Goal: Transaction & Acquisition: Book appointment/travel/reservation

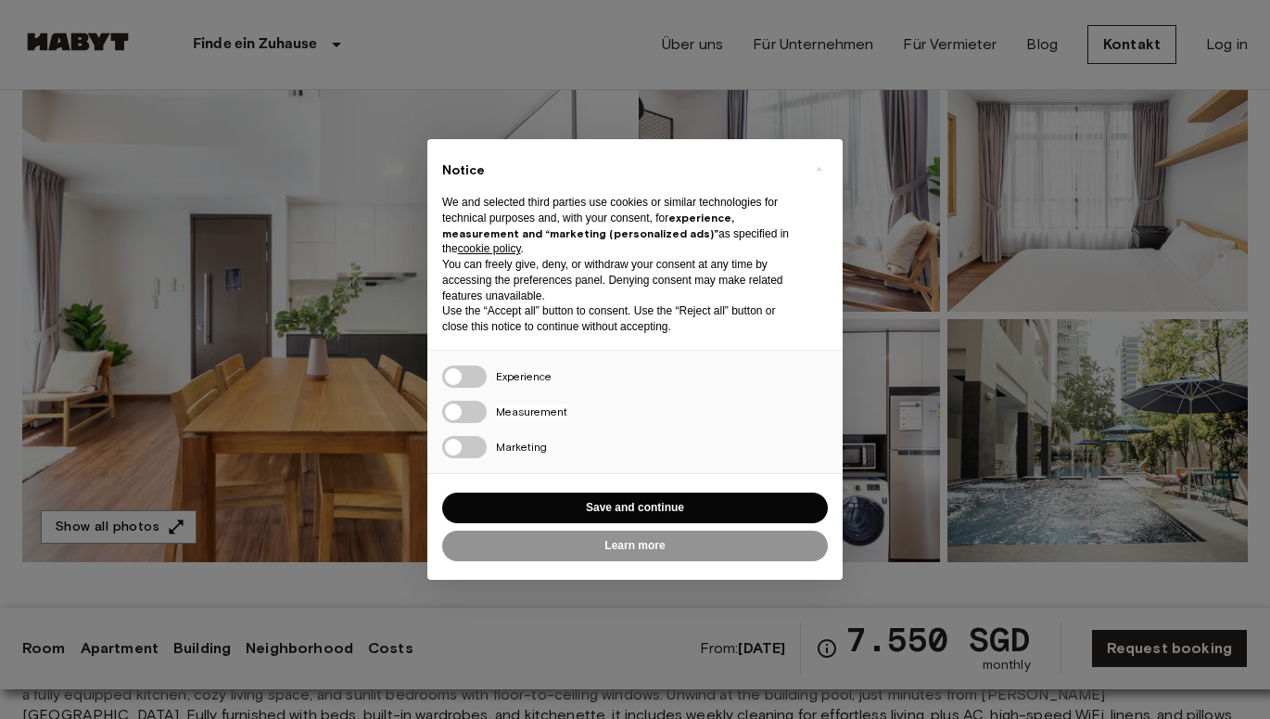
scroll to position [170, 0]
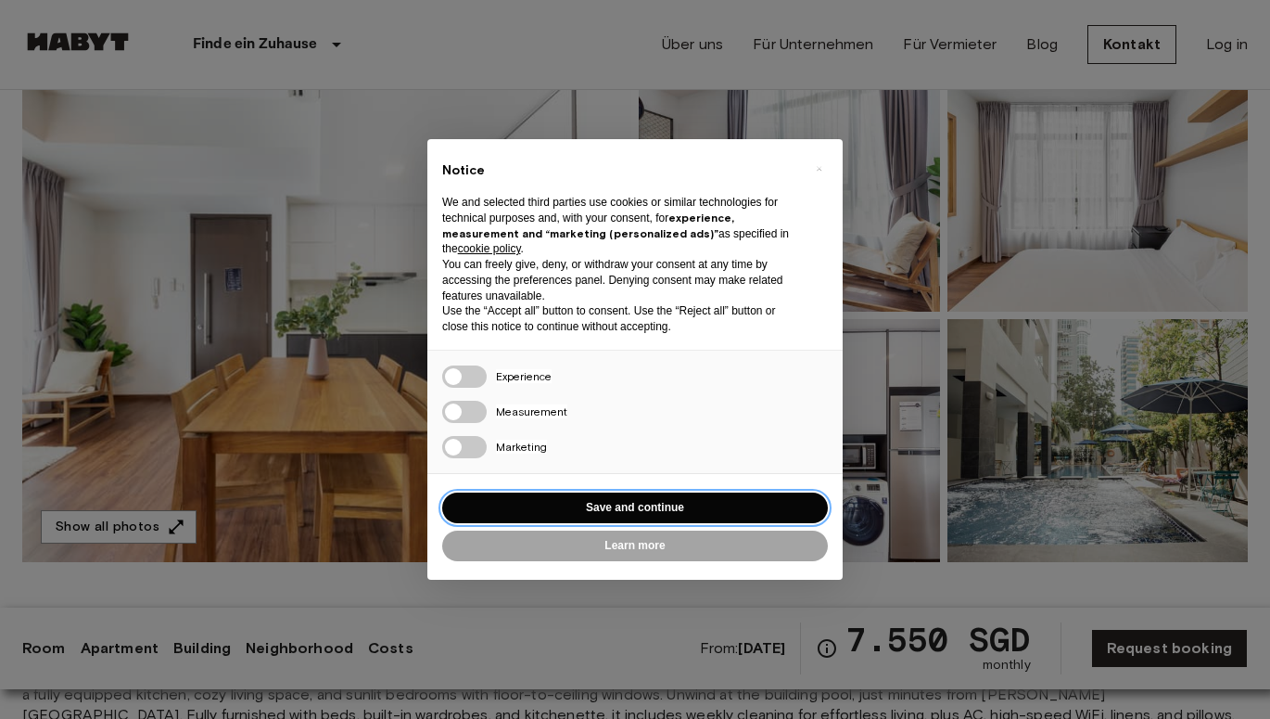
click at [657, 500] on button "Save and continue" at bounding box center [635, 507] width 386 height 31
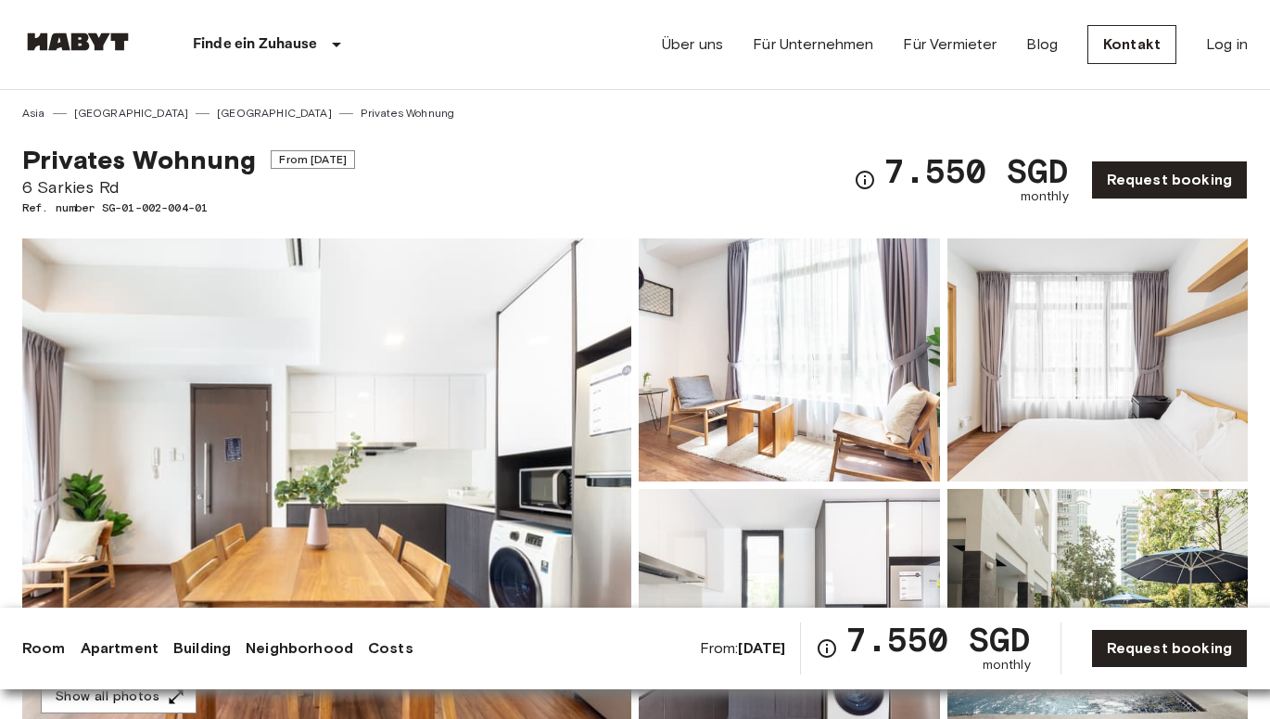
scroll to position [0, 0]
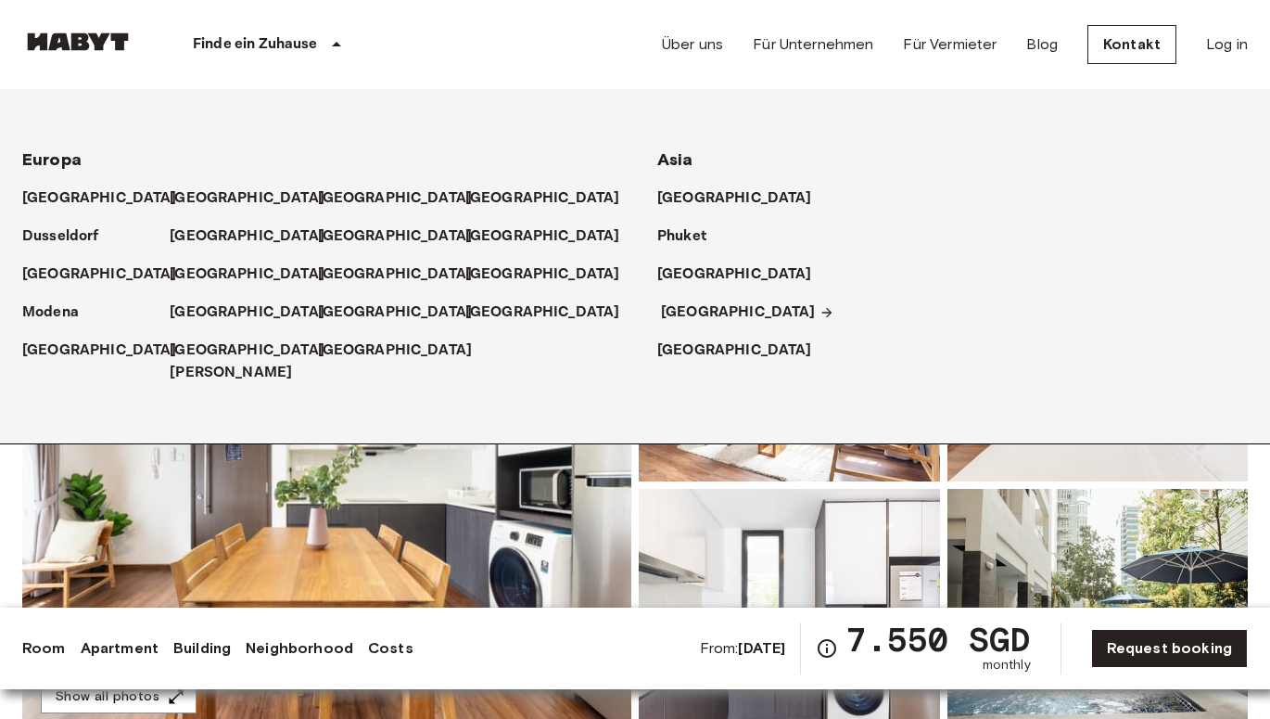
click at [680, 305] on p "[GEOGRAPHIC_DATA]" at bounding box center [738, 312] width 155 height 22
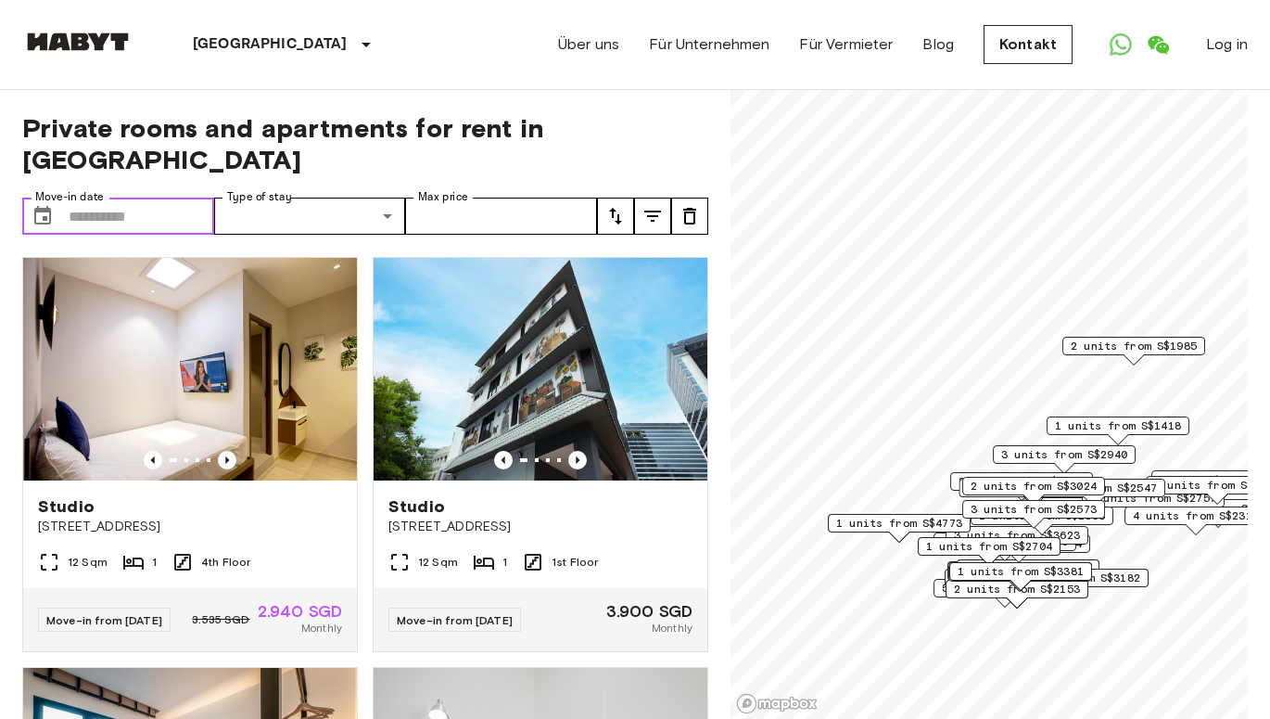
click at [174, 198] on input "Move-in date" at bounding box center [142, 216] width 146 height 37
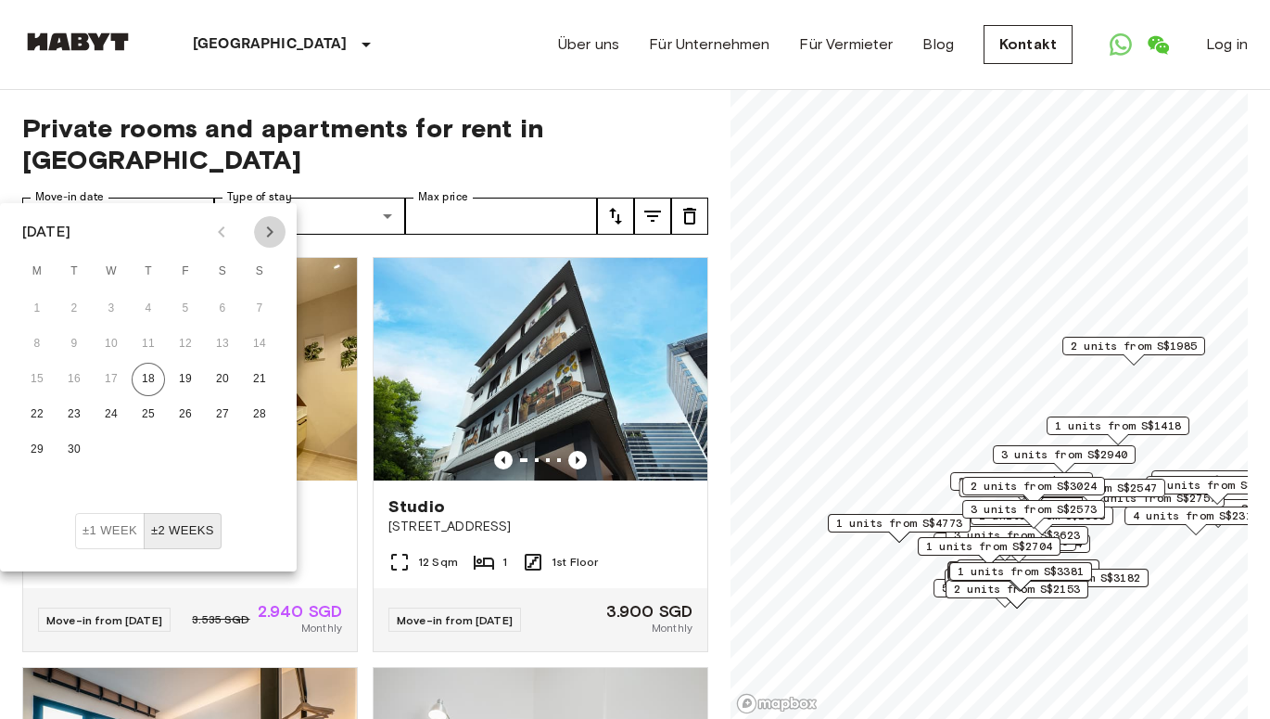
click at [271, 231] on icon "Next month" at bounding box center [270, 231] width 6 height 11
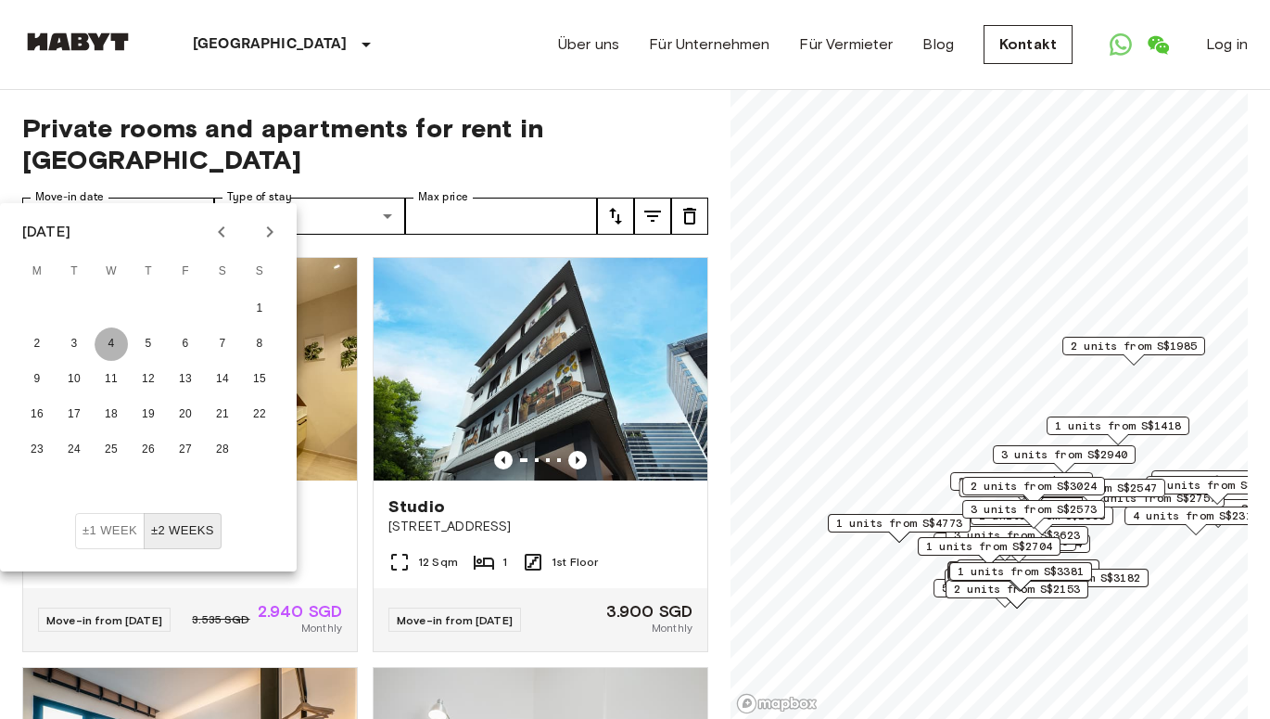
click at [111, 339] on button "4" at bounding box center [111, 343] width 33 height 33
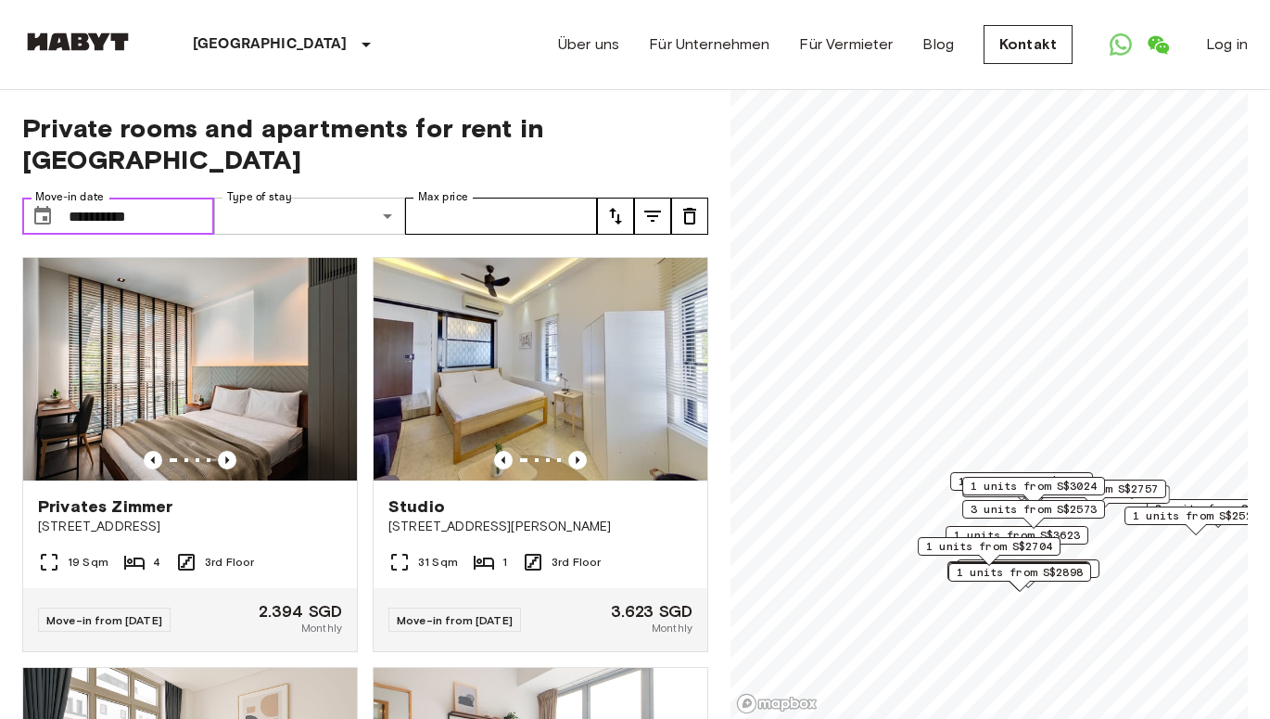
type input "**********"
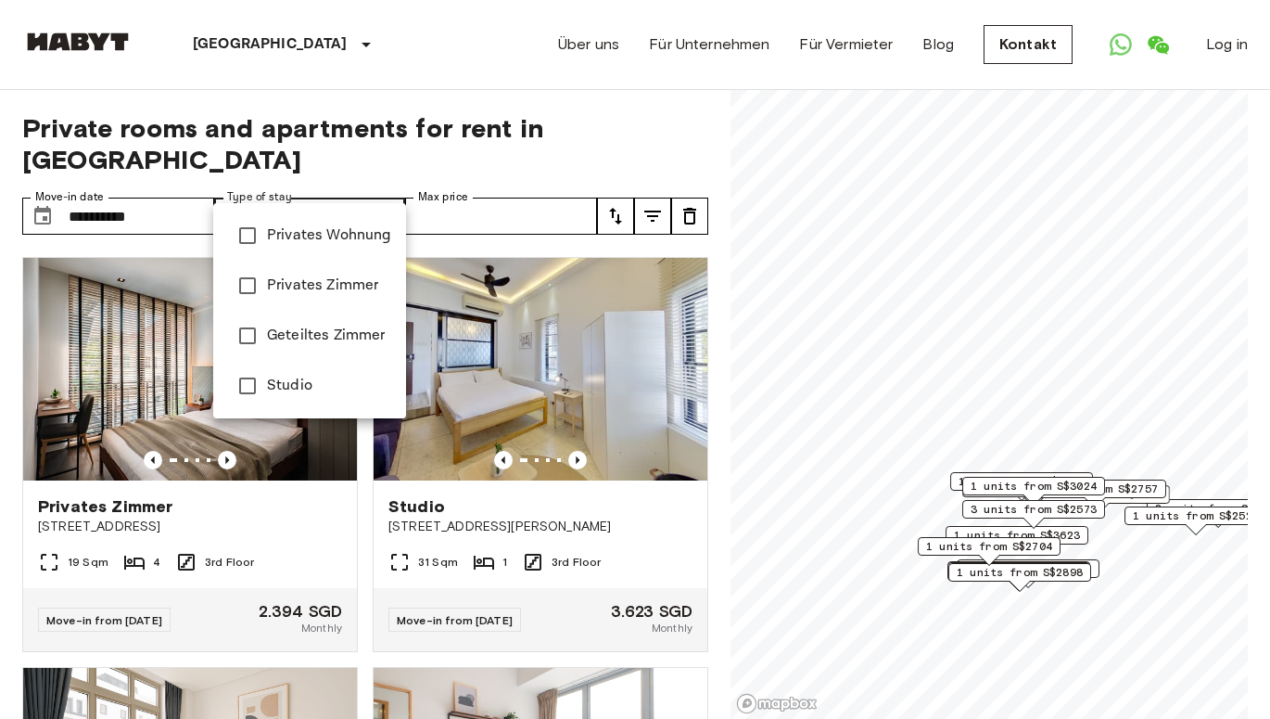
type input "**********"
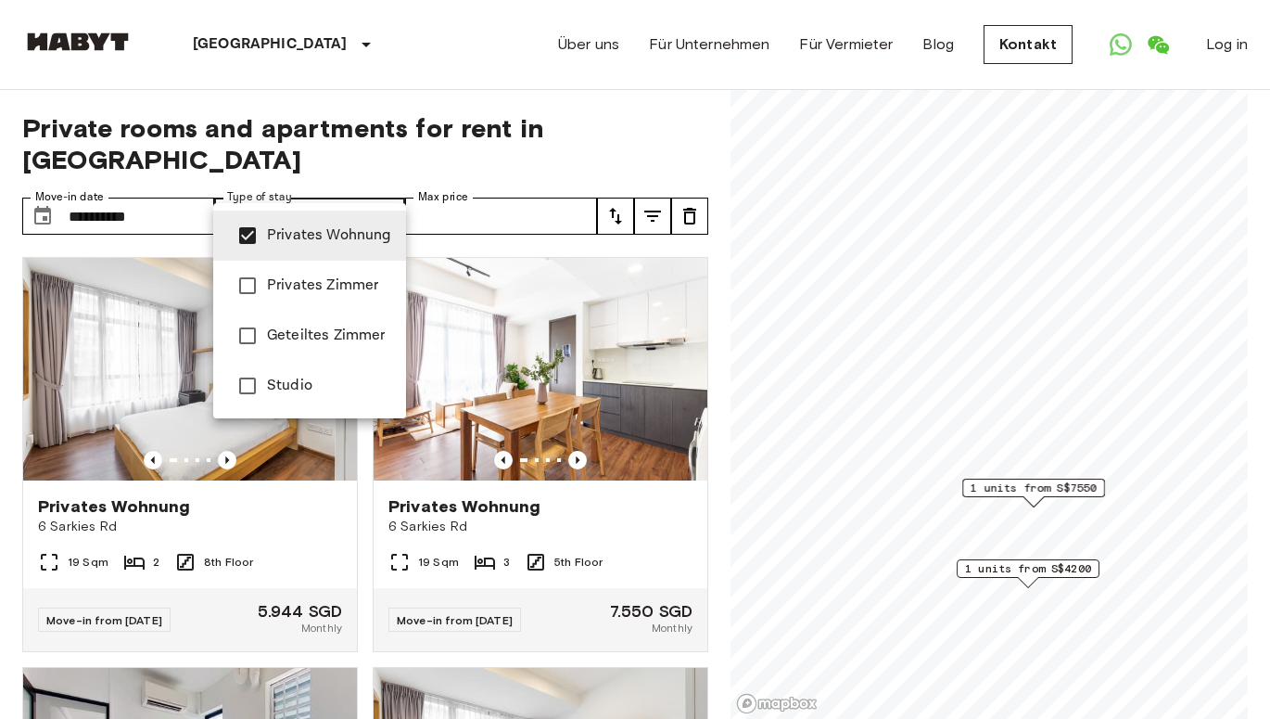
click at [473, 193] on div at bounding box center [635, 359] width 1270 height 719
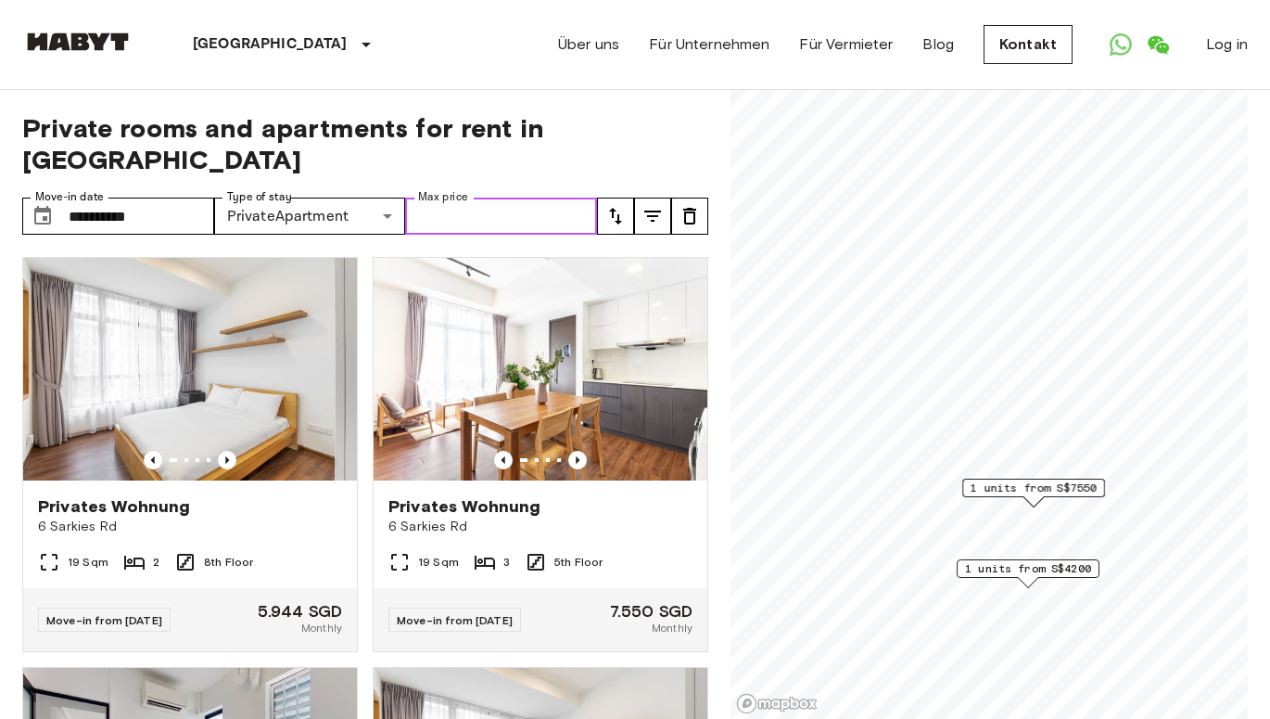
click at [473, 198] on input "Max price" at bounding box center [501, 216] width 192 height 37
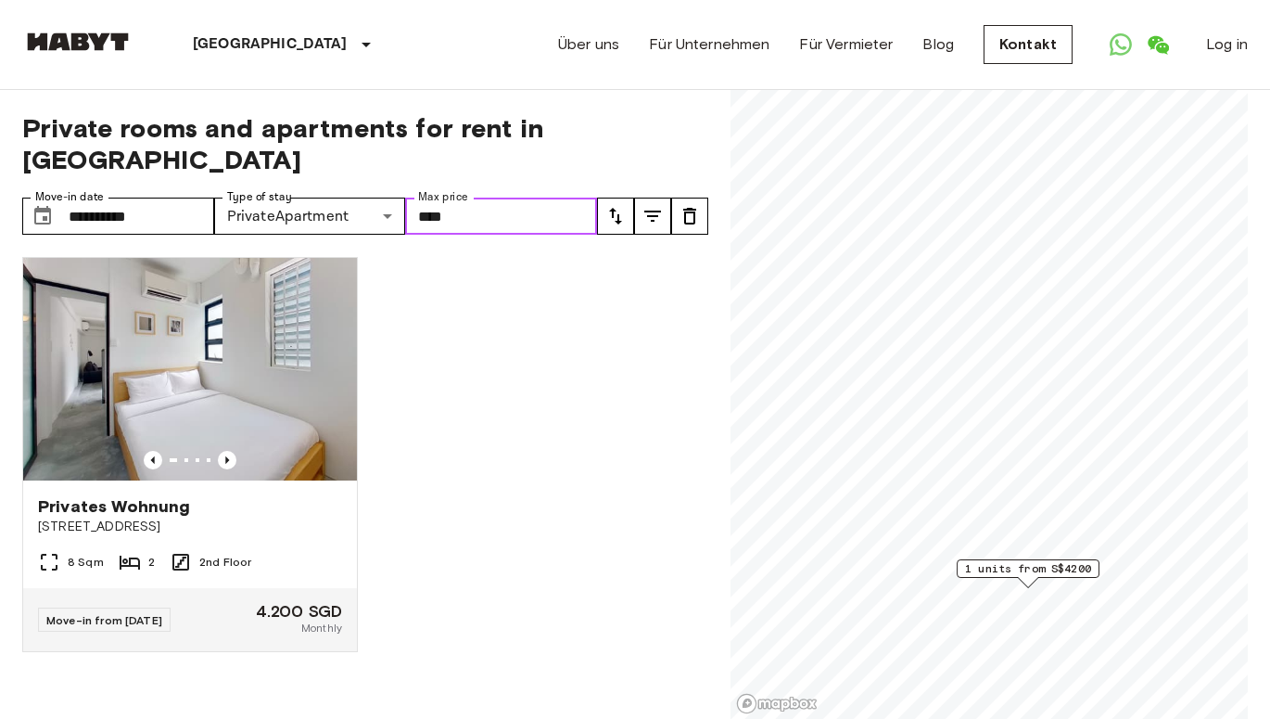
type input "****"
click at [512, 349] on div "Privates Wohnung 55 Tiong Bahru Road 8 Sqm 2 2nd Floor Move-in from 04 Feb 26 4…" at bounding box center [357, 481] width 701 height 478
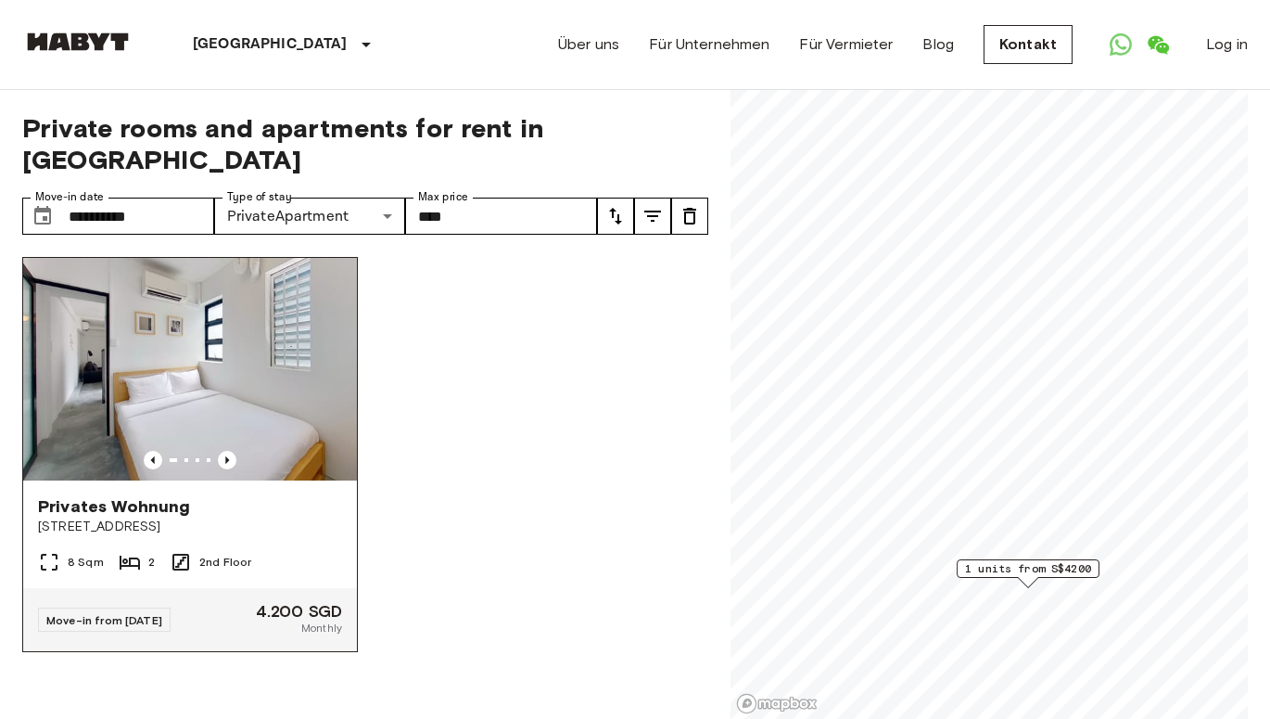
click at [192, 380] on img at bounding box center [190, 369] width 334 height 223
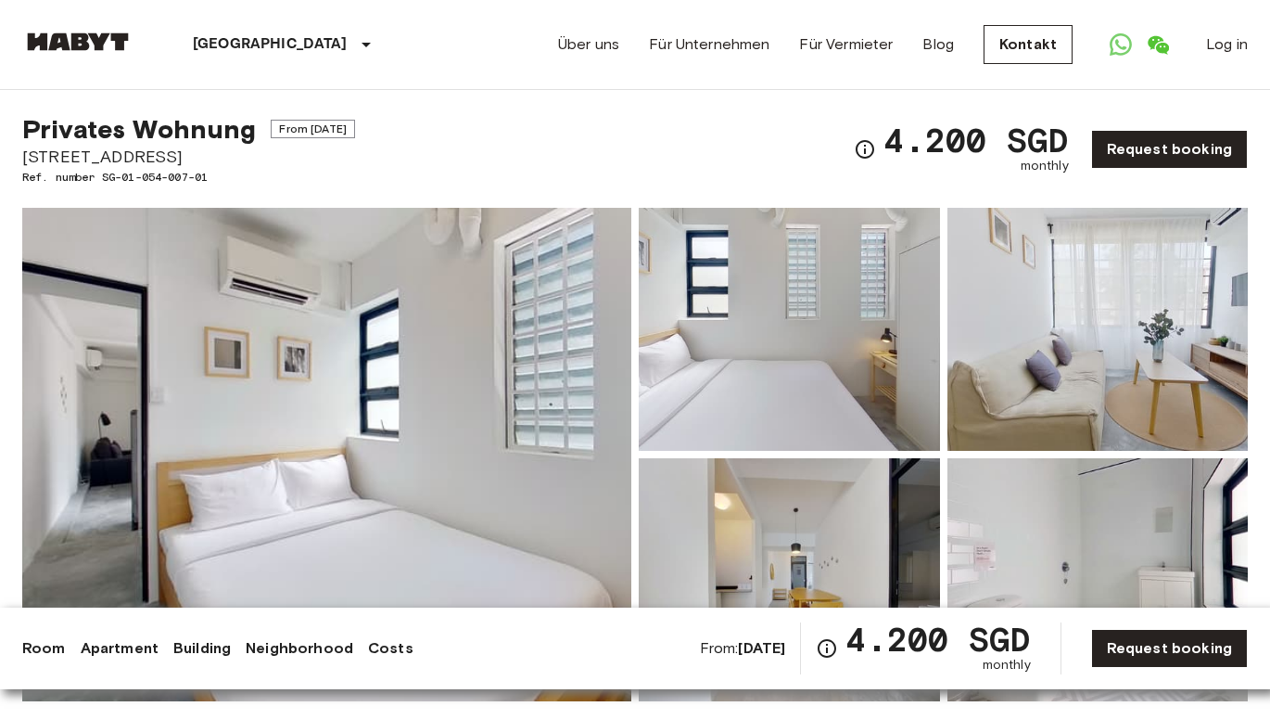
scroll to position [34, 0]
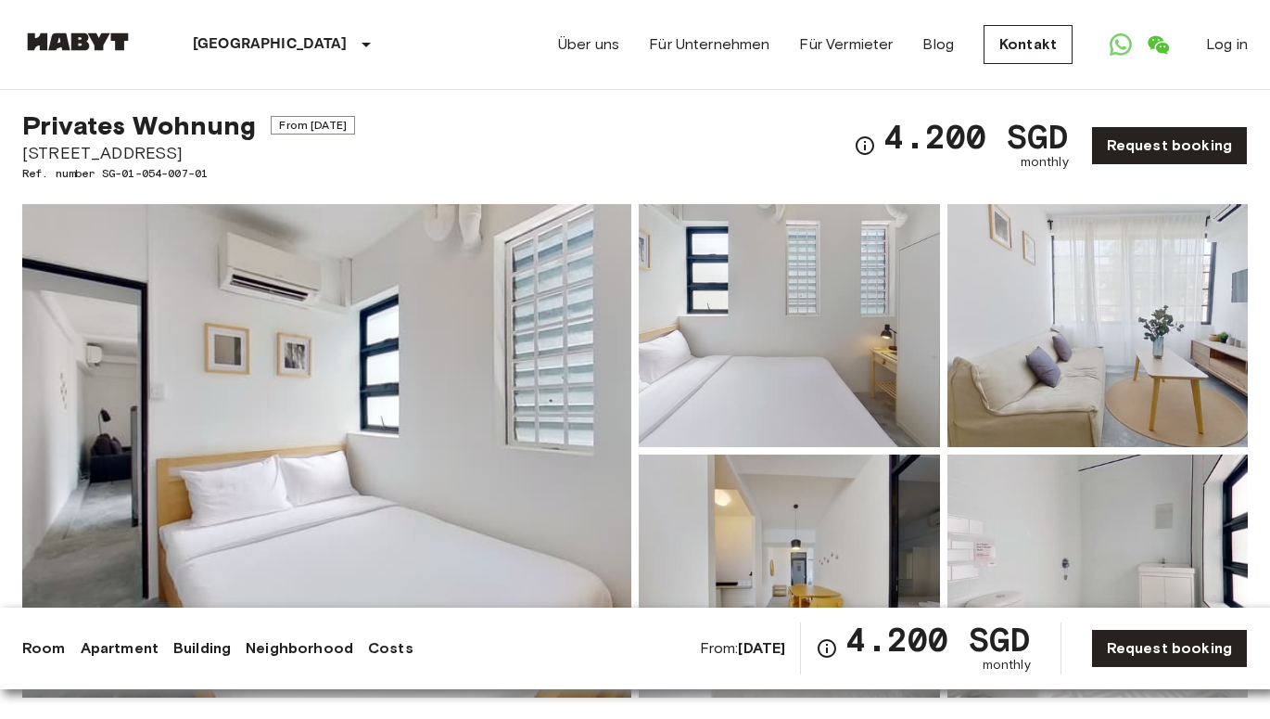
drag, startPoint x: 24, startPoint y: 148, endPoint x: 226, endPoint y: 148, distance: 202.2
click at [226, 148] on span "[STREET_ADDRESS]" at bounding box center [188, 153] width 333 height 24
copy span "[STREET_ADDRESS]"
click at [491, 378] on img at bounding box center [326, 450] width 609 height 493
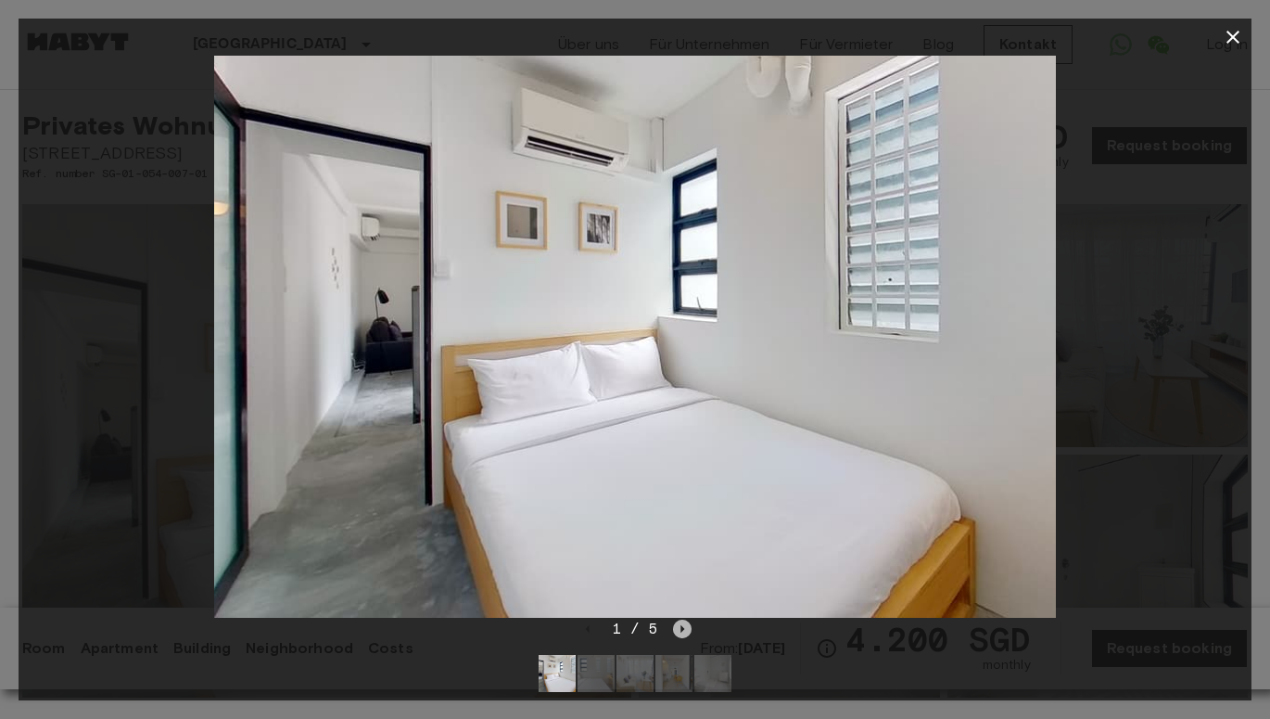
click at [680, 626] on icon "Next image" at bounding box center [682, 628] width 19 height 19
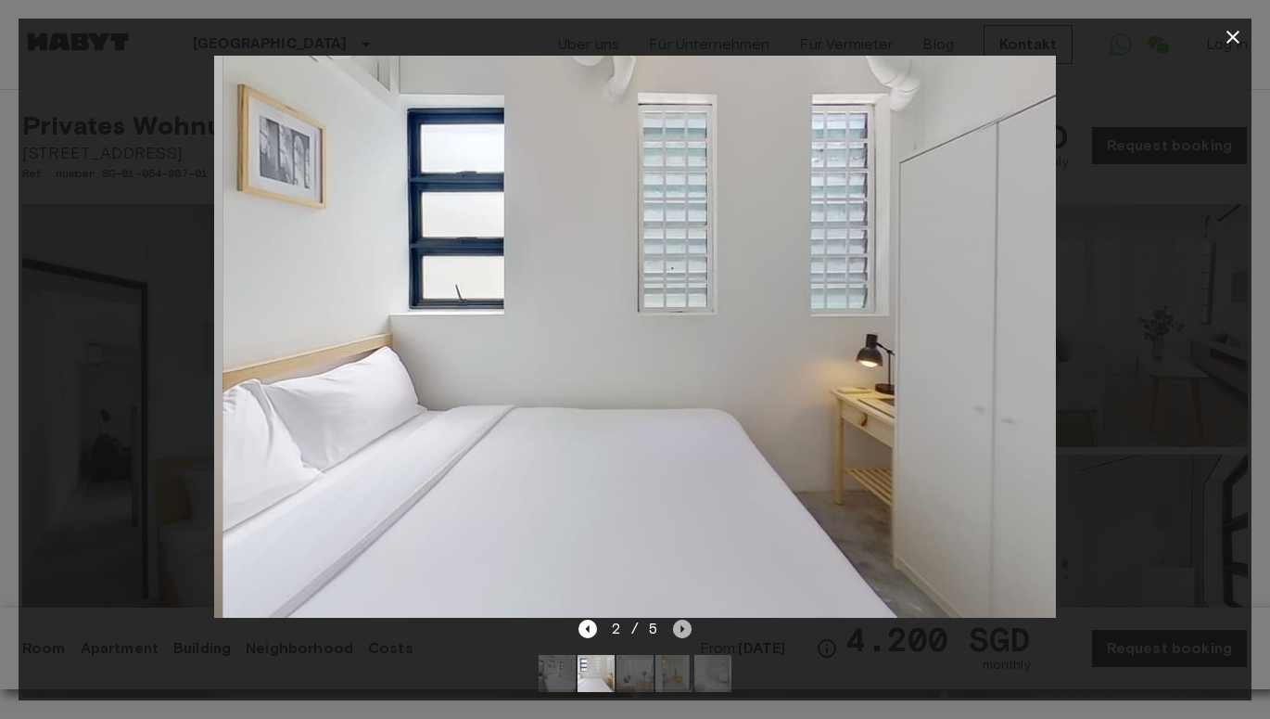
click at [680, 626] on icon "Next image" at bounding box center [682, 628] width 19 height 19
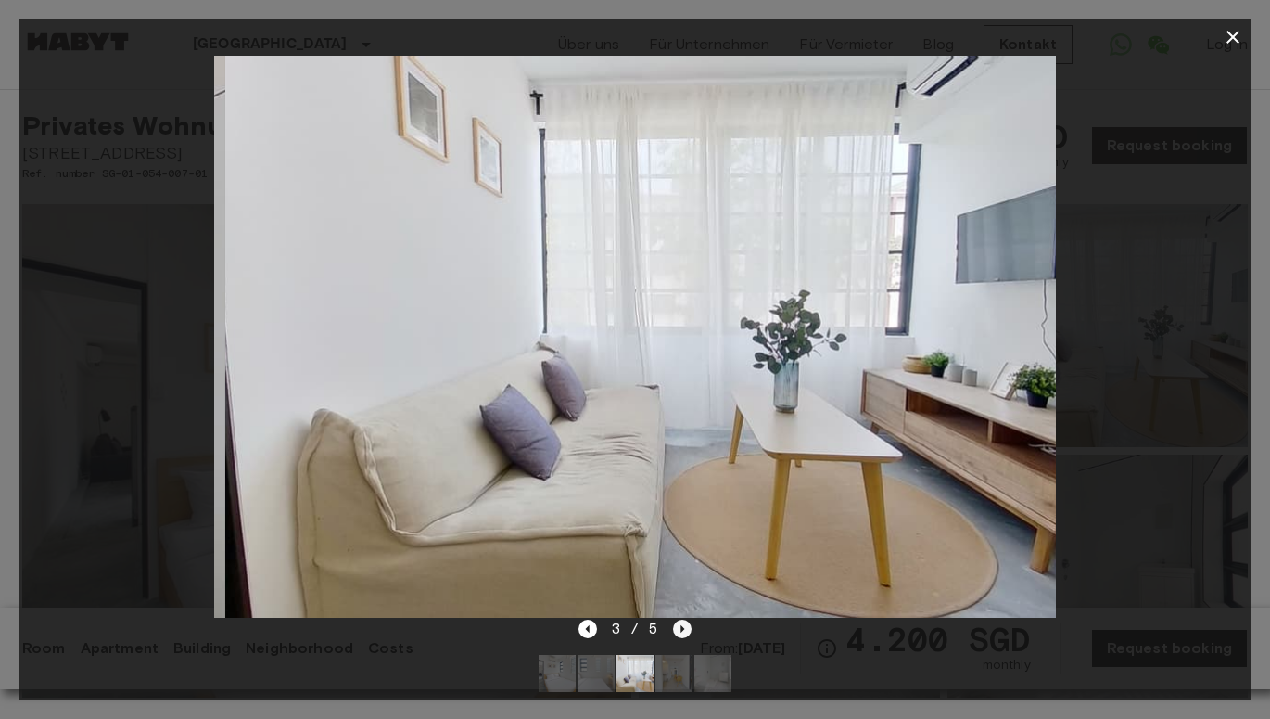
click at [680, 626] on icon "Next image" at bounding box center [682, 628] width 19 height 19
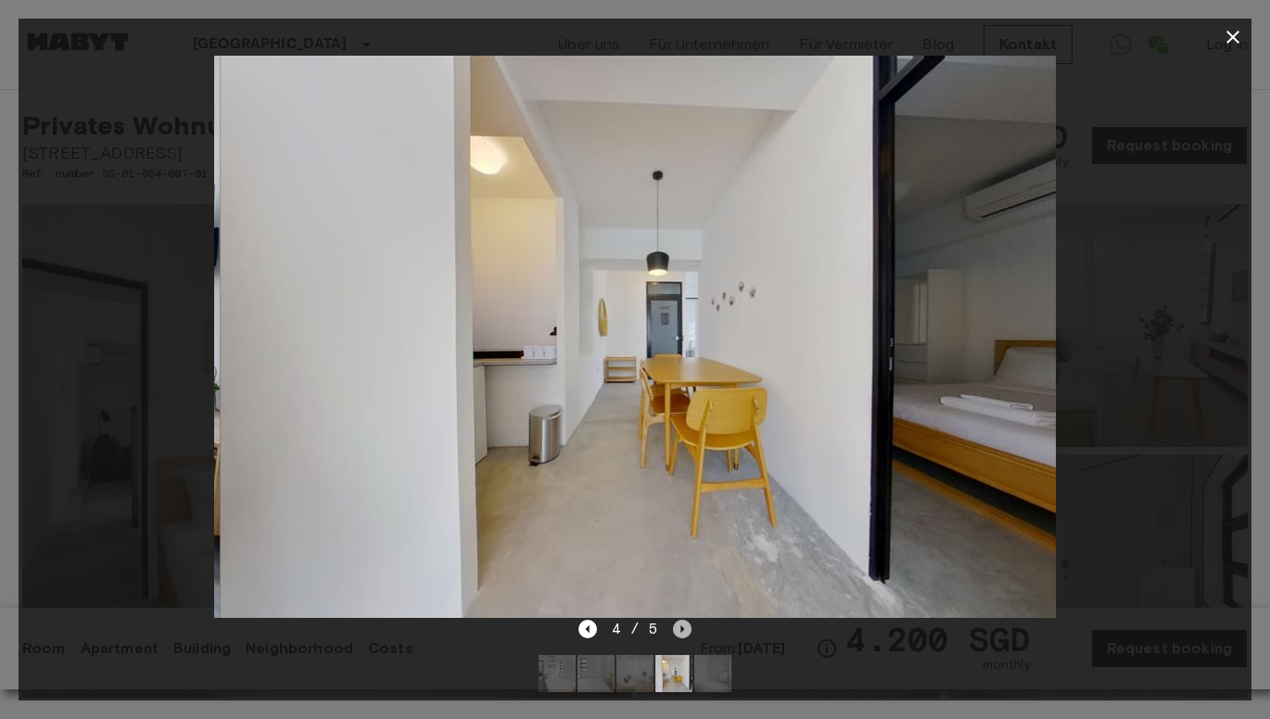
click at [680, 626] on icon "Next image" at bounding box center [682, 628] width 19 height 19
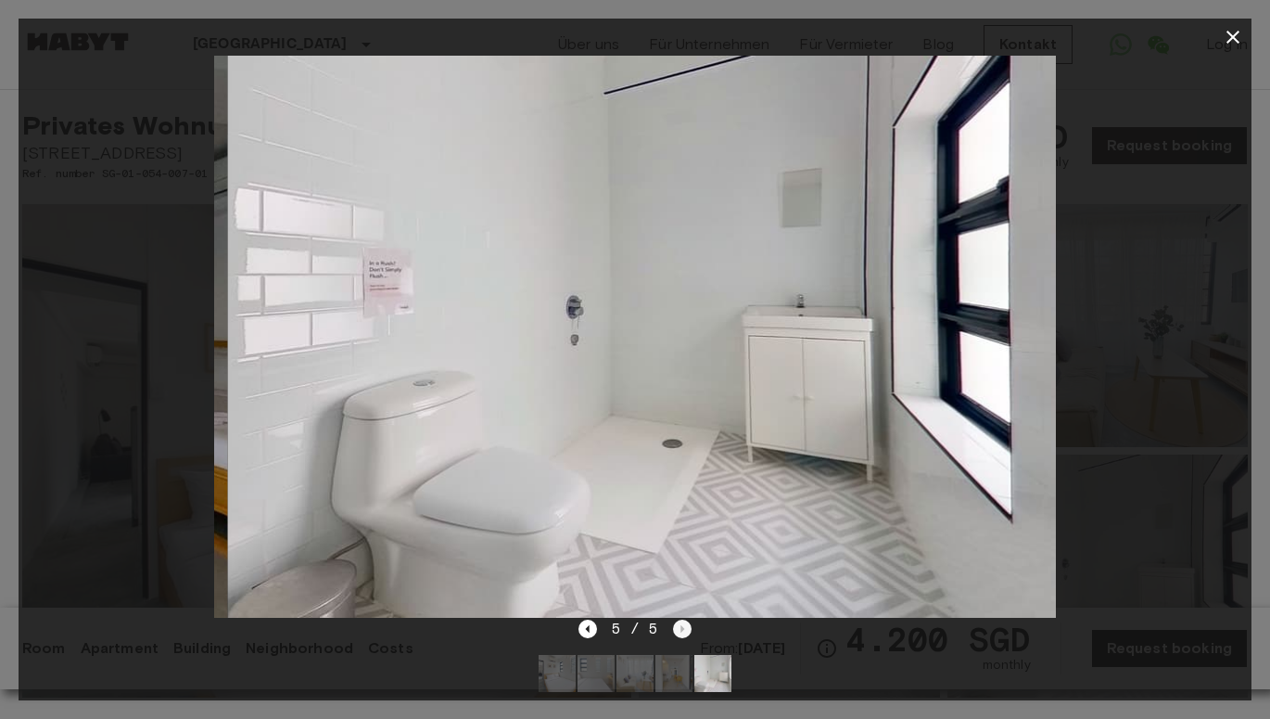
click at [680, 626] on div "5 / 5" at bounding box center [636, 629] width 114 height 22
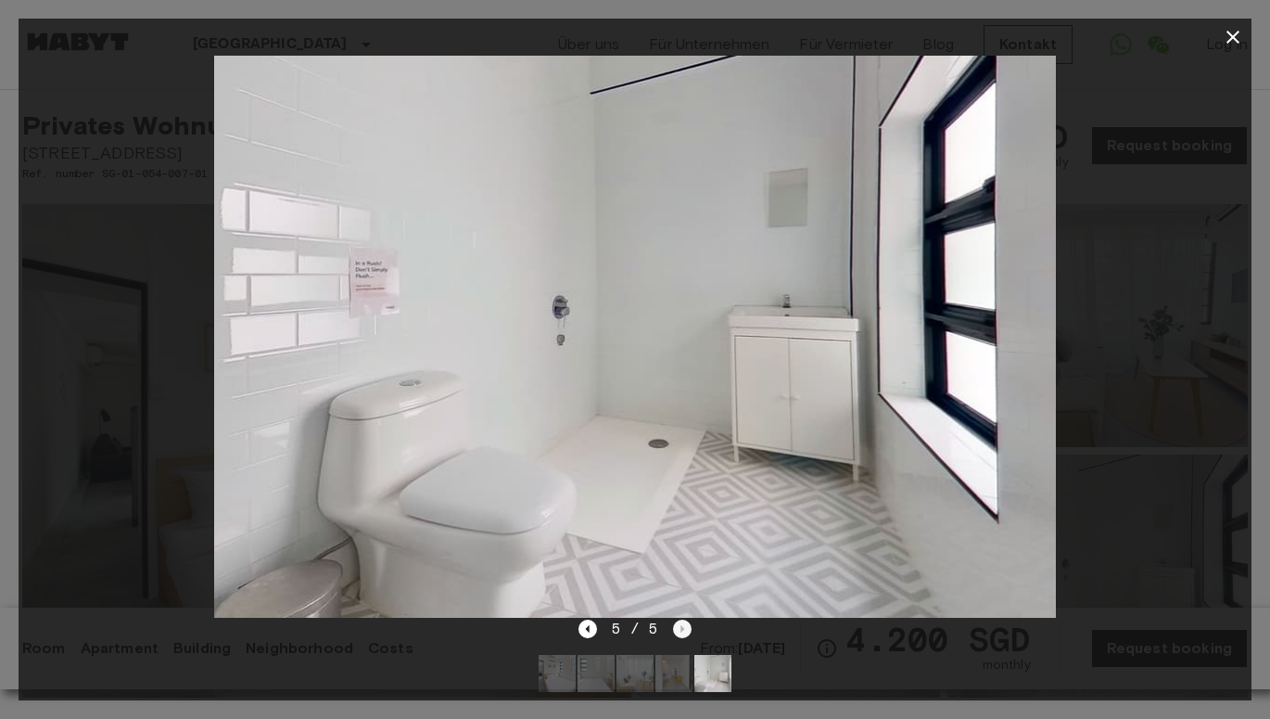
click at [680, 626] on div "5 / 5" at bounding box center [636, 629] width 114 height 22
click at [1235, 36] on icon "button" at bounding box center [1233, 37] width 13 height 13
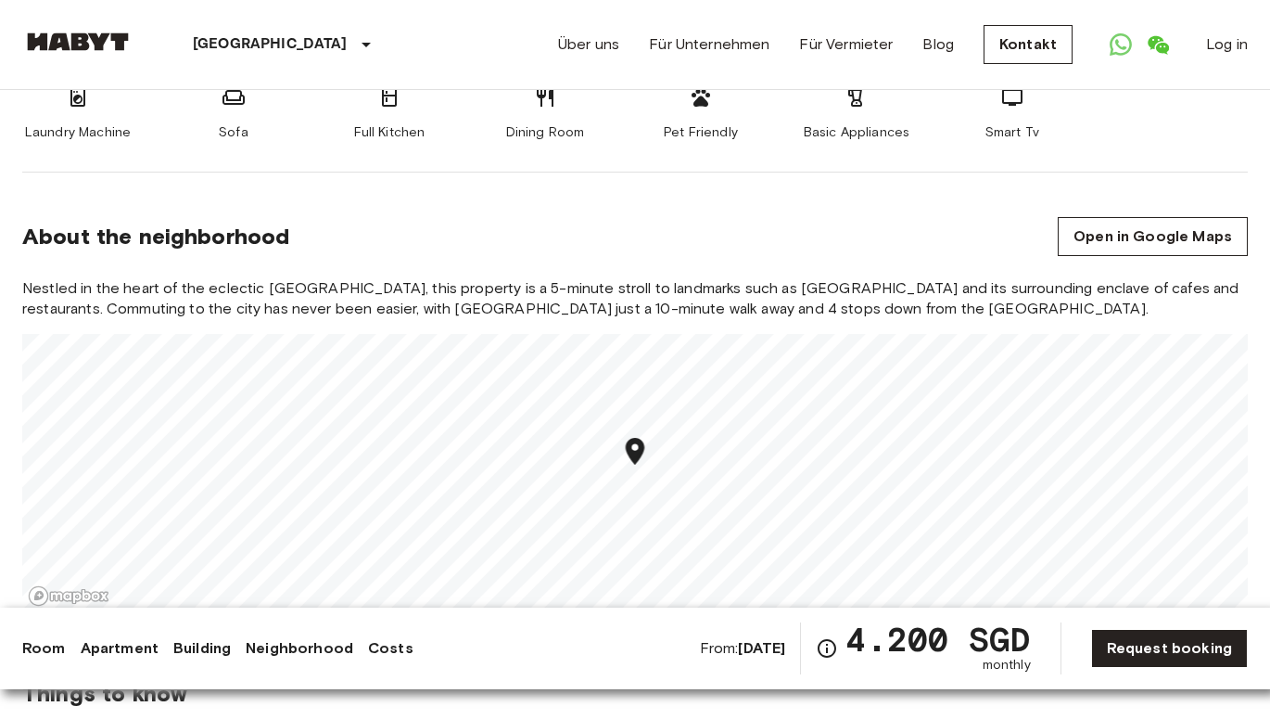
scroll to position [939, 0]
